Goal: Information Seeking & Learning: Learn about a topic

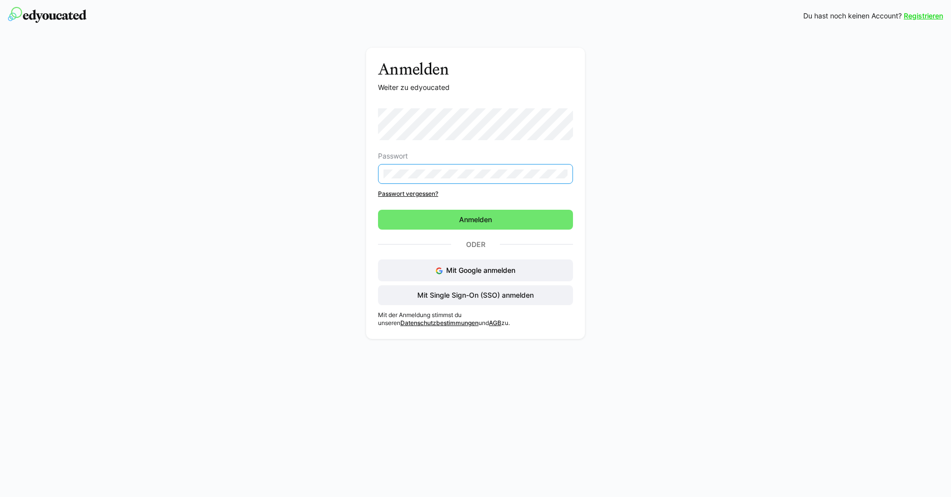
click at [403, 194] on div "Passwort Passwort vergessen?" at bounding box center [475, 153] width 195 height 90
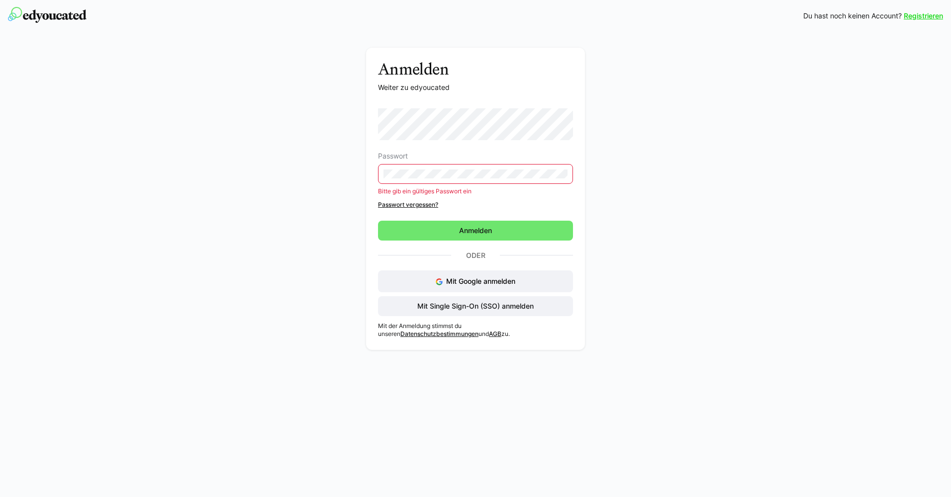
click at [402, 204] on link "Passwort vergessen?" at bounding box center [475, 205] width 195 height 8
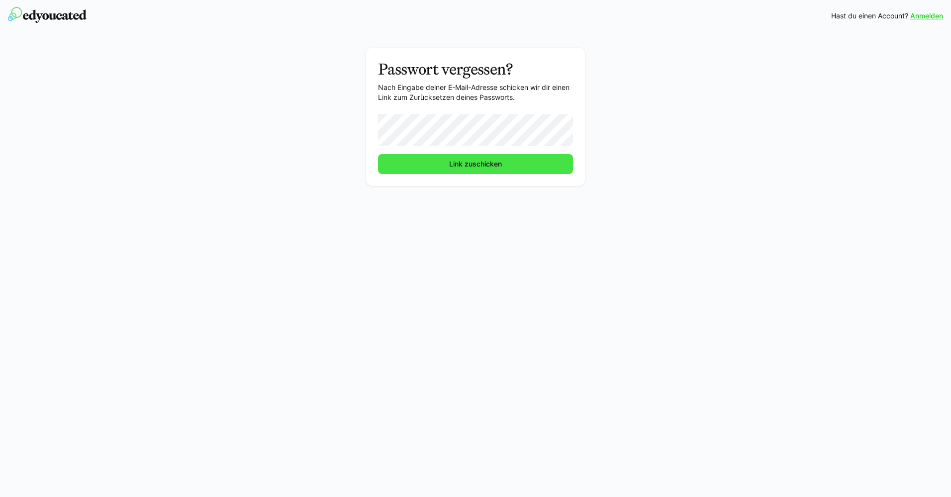
click at [431, 168] on span "Link zuschicken" at bounding box center [475, 164] width 195 height 20
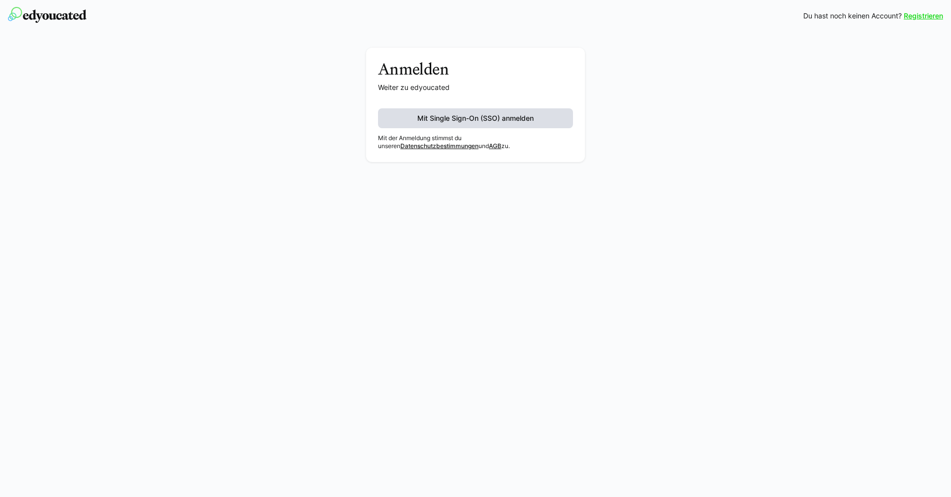
click at [441, 120] on span "Mit Single Sign-On (SSO) anmelden" at bounding box center [475, 118] width 119 height 10
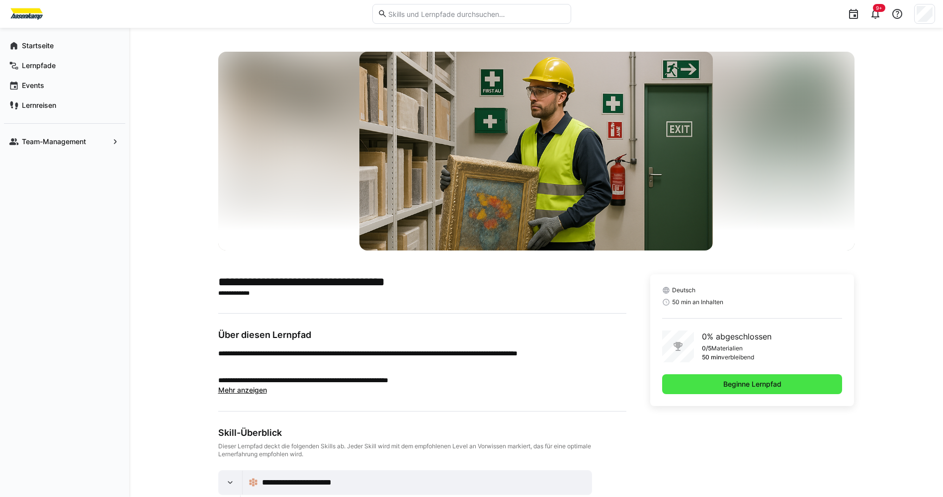
click at [748, 388] on span "Beginne Lernpfad" at bounding box center [752, 384] width 61 height 10
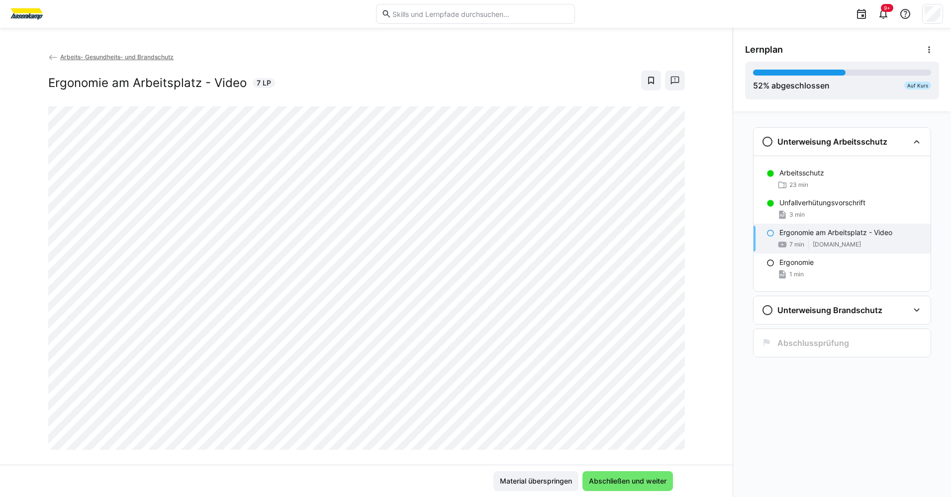
drag, startPoint x: 333, startPoint y: 452, endPoint x: 772, endPoint y: 231, distance: 491.8
click at [772, 231] on eds-icon at bounding box center [770, 233] width 8 height 8
click at [798, 237] on p "Ergonomie am Arbeitsplatz - Video" at bounding box center [835, 233] width 113 height 10
click at [866, 234] on p "Ergonomie am Arbeitsplatz - Video" at bounding box center [835, 233] width 113 height 10
click at [770, 237] on eds-icon at bounding box center [770, 233] width 8 height 8
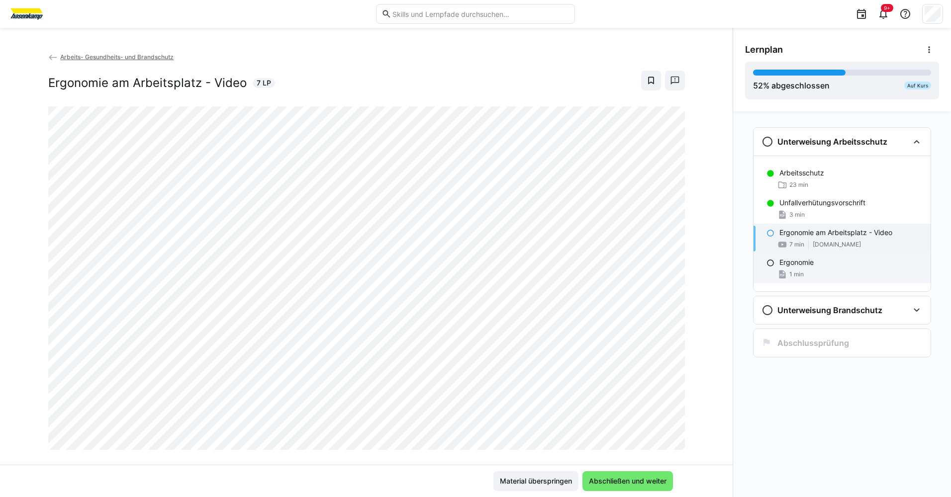
click at [784, 264] on p "Ergonomie" at bounding box center [796, 263] width 34 height 10
click at [774, 235] on eds-icon at bounding box center [770, 233] width 8 height 8
click at [772, 233] on eds-icon at bounding box center [770, 233] width 8 height 8
click at [791, 265] on p "Ergonomie" at bounding box center [796, 263] width 34 height 10
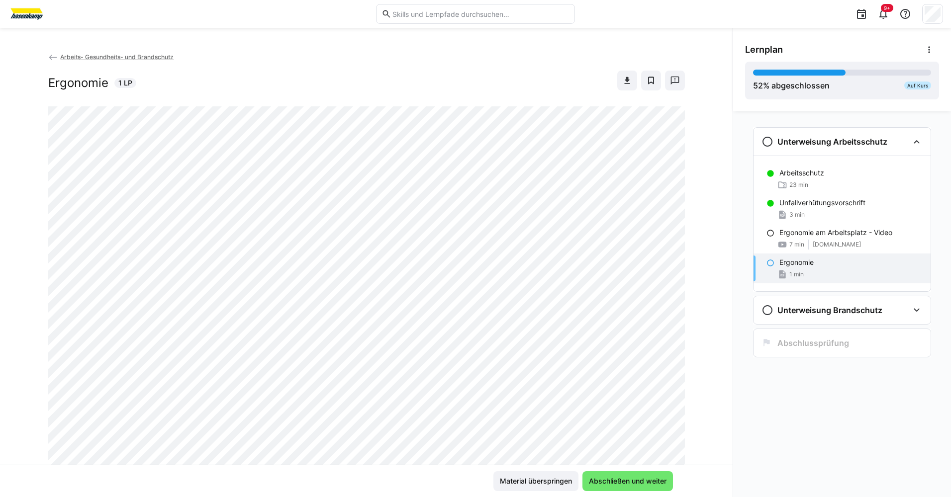
click at [771, 264] on eds-icon at bounding box center [770, 263] width 8 height 8
click at [770, 263] on eds-icon at bounding box center [770, 263] width 8 height 8
drag, startPoint x: 770, startPoint y: 265, endPoint x: 770, endPoint y: 250, distance: 15.4
click at [770, 265] on eds-icon at bounding box center [770, 263] width 8 height 8
click at [770, 233] on eds-icon at bounding box center [770, 233] width 8 height 8
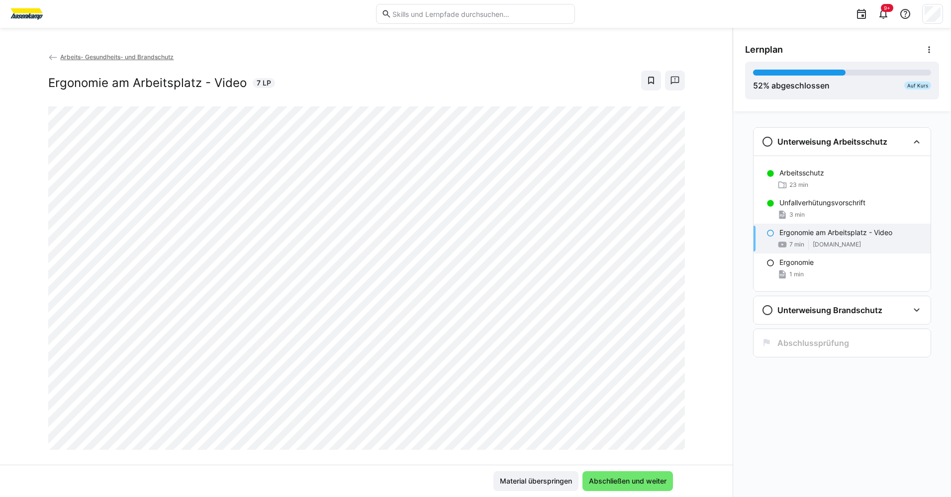
click at [770, 233] on eds-icon at bounding box center [770, 233] width 8 height 8
click at [768, 263] on eds-icon at bounding box center [770, 263] width 8 height 8
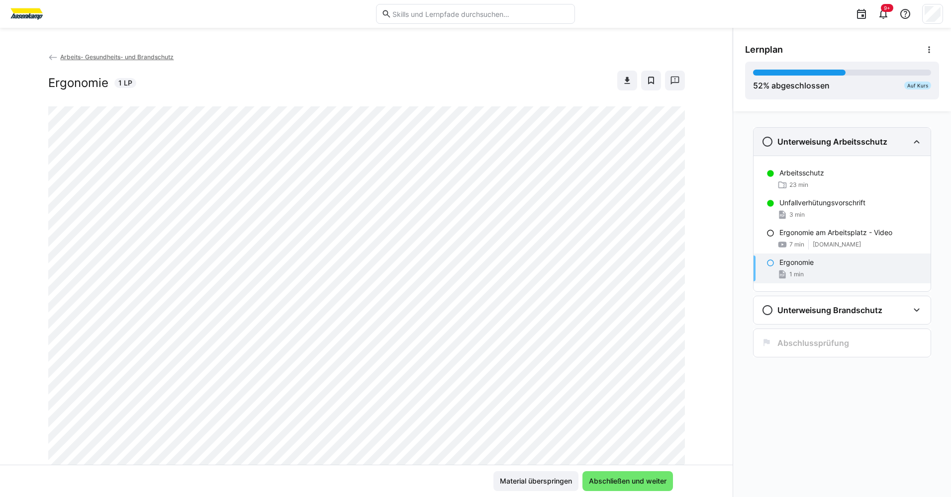
click at [770, 141] on eds-icon at bounding box center [767, 142] width 12 height 12
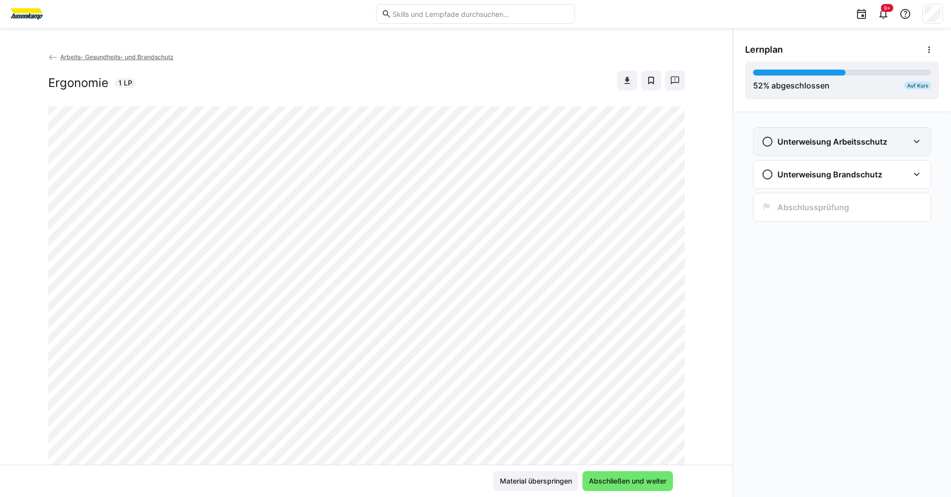
click at [913, 143] on eds-icon at bounding box center [917, 142] width 12 height 12
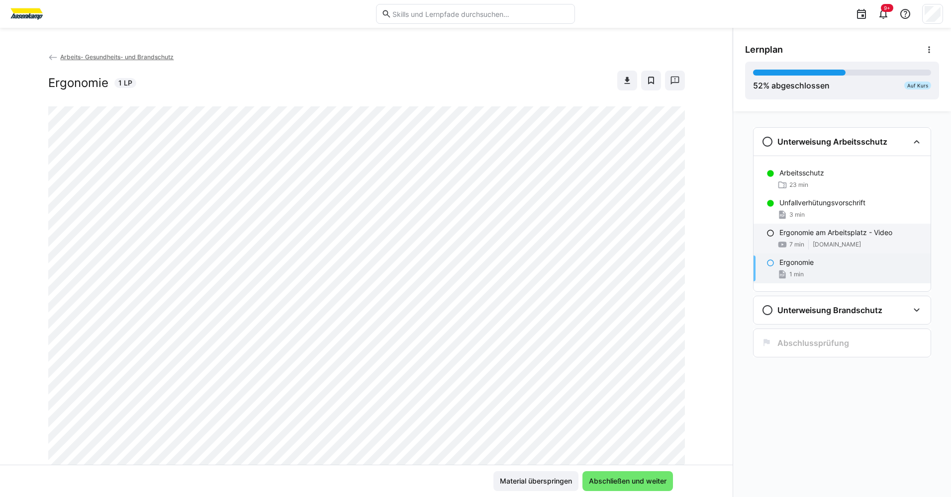
click at [770, 234] on eds-icon at bounding box center [770, 233] width 8 height 8
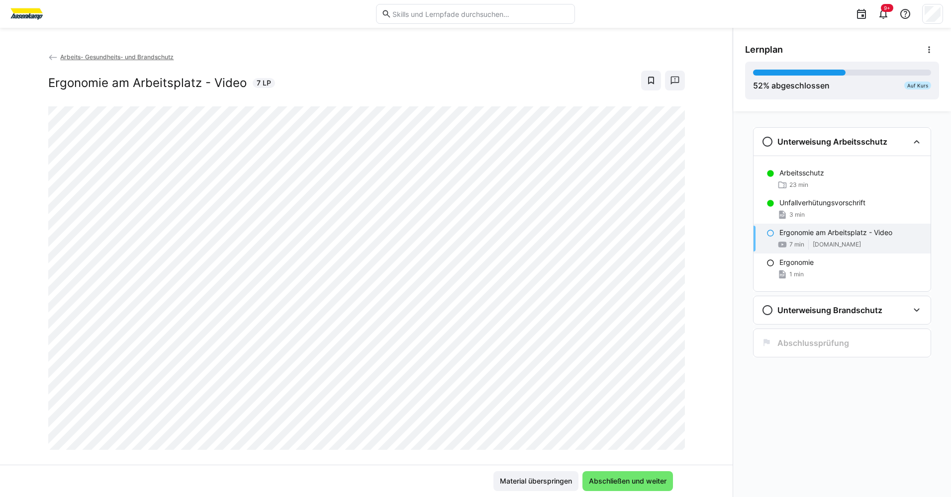
click at [701, 86] on div "Arbeits- Gesundheits- und Brandschutz Ergonomie am Arbeitsplatz - Video 7 LP" at bounding box center [366, 258] width 733 height 413
click at [791, 263] on p "Ergonomie" at bounding box center [796, 263] width 34 height 10
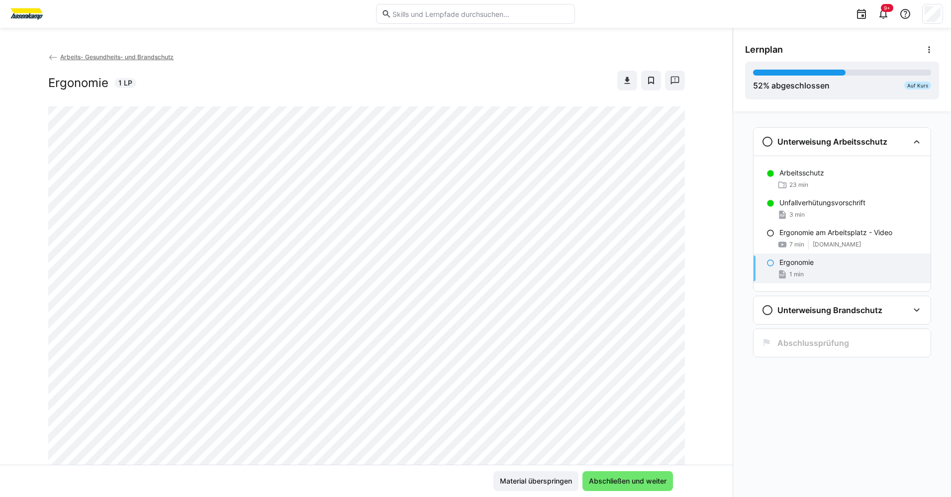
click at [940, 13] on div at bounding box center [932, 14] width 21 height 20
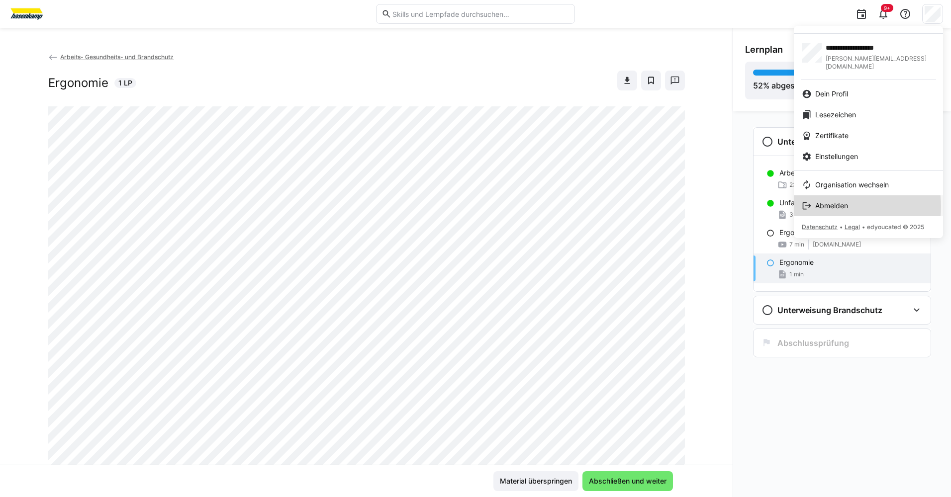
click at [834, 201] on span "Abmelden" at bounding box center [831, 206] width 33 height 10
